Goal: Transaction & Acquisition: Purchase product/service

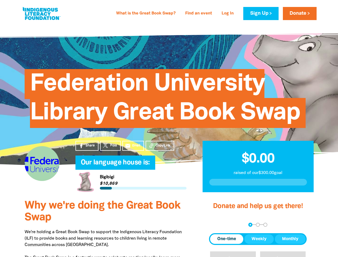
click at [169, 128] on span "Federation University Library Great Book Swap" at bounding box center [165, 100] width 270 height 55
click at [160, 146] on span "Copy Link" at bounding box center [163, 145] width 15 height 5
click at [216, 224] on div "arrow_back Back Step 1 Step 2 Step 3" at bounding box center [258, 225] width 98 height 4
click at [250, 224] on div "Navigate to step 1 of 3 to enter your donation amount" at bounding box center [250, 224] width 1 height 1
click at [227, 239] on span "One-time" at bounding box center [226, 239] width 19 height 6
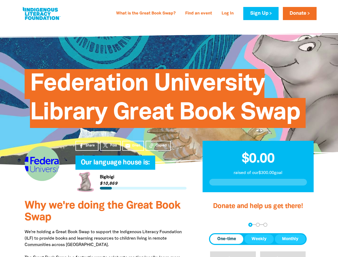
click at [259, 239] on span "Weekly" at bounding box center [258, 239] width 15 height 6
click at [290, 239] on span "Monthly" at bounding box center [290, 239] width 16 height 6
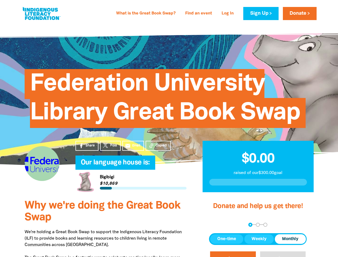
click at [233, 254] on button "$20" at bounding box center [233, 260] width 46 height 18
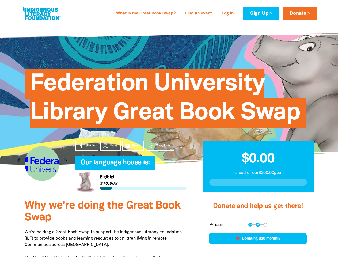
scroll to position [152, 0]
